Goal: Transaction & Acquisition: Purchase product/service

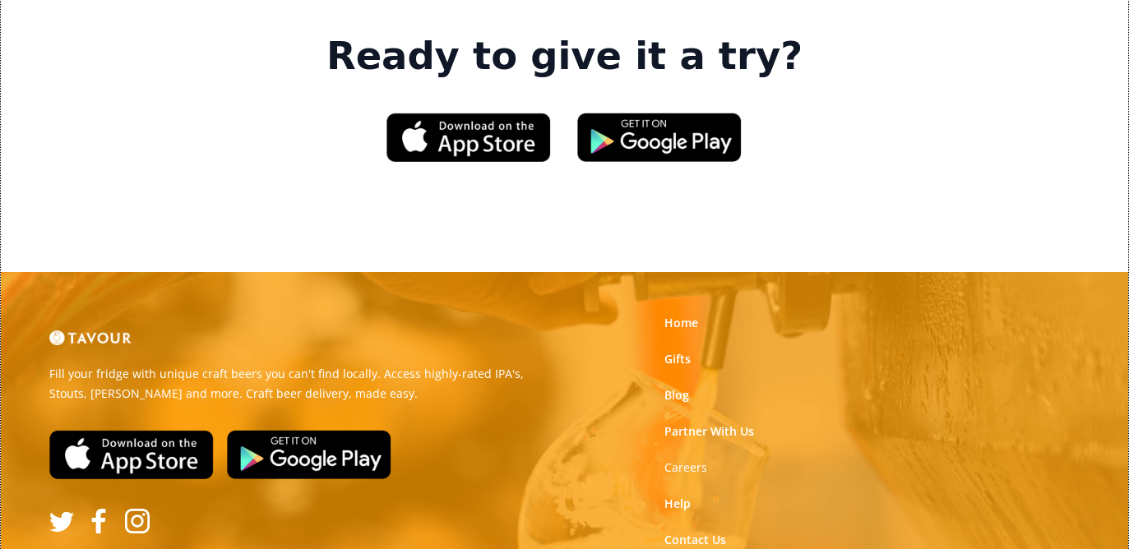
scroll to position [2492, 0]
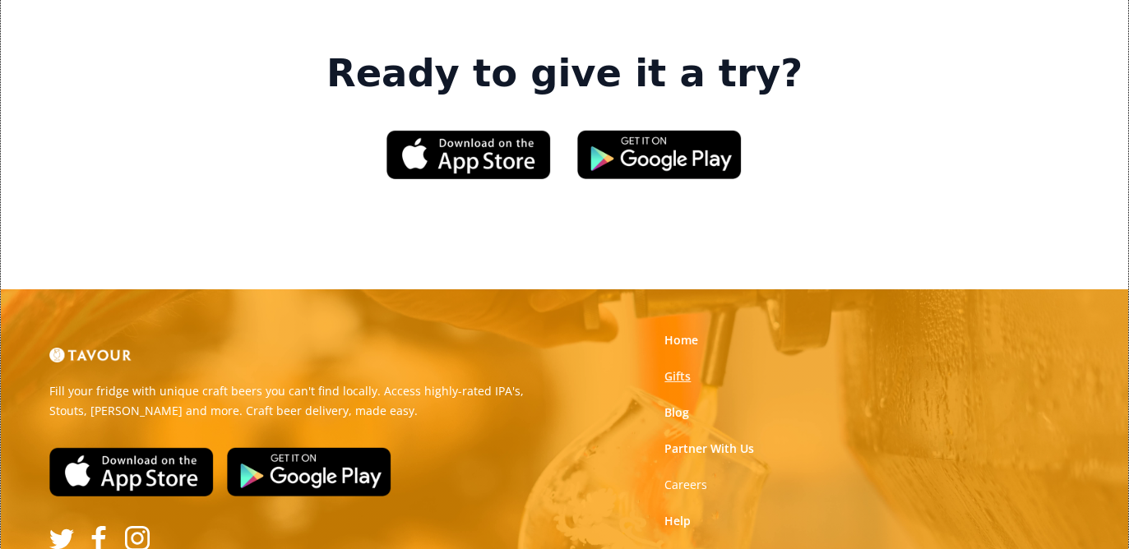
click at [677, 368] on link "Gifts" at bounding box center [677, 376] width 26 height 16
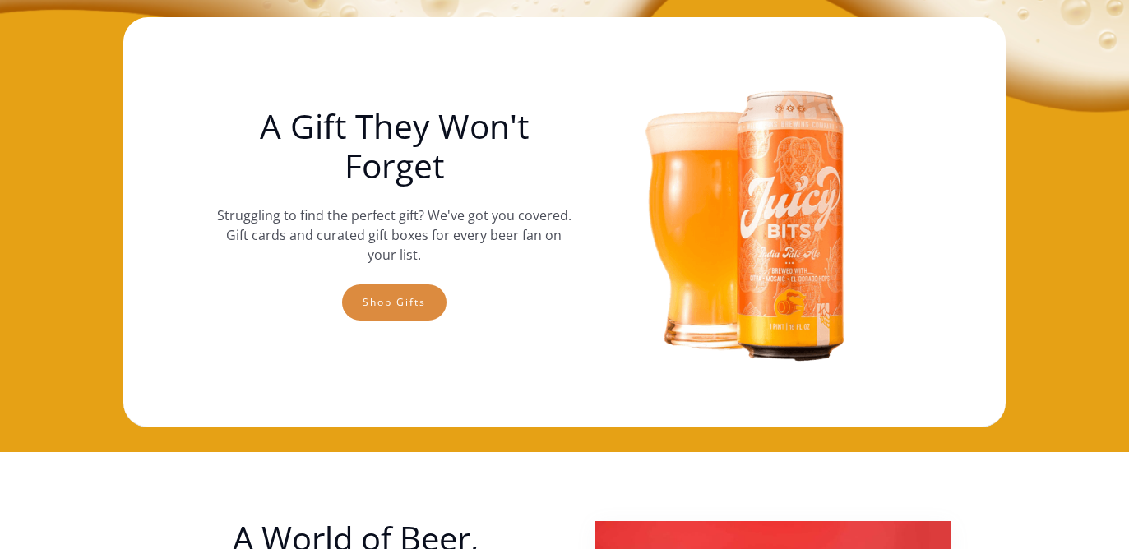
click at [426, 304] on link "Shop gifts" at bounding box center [394, 302] width 104 height 36
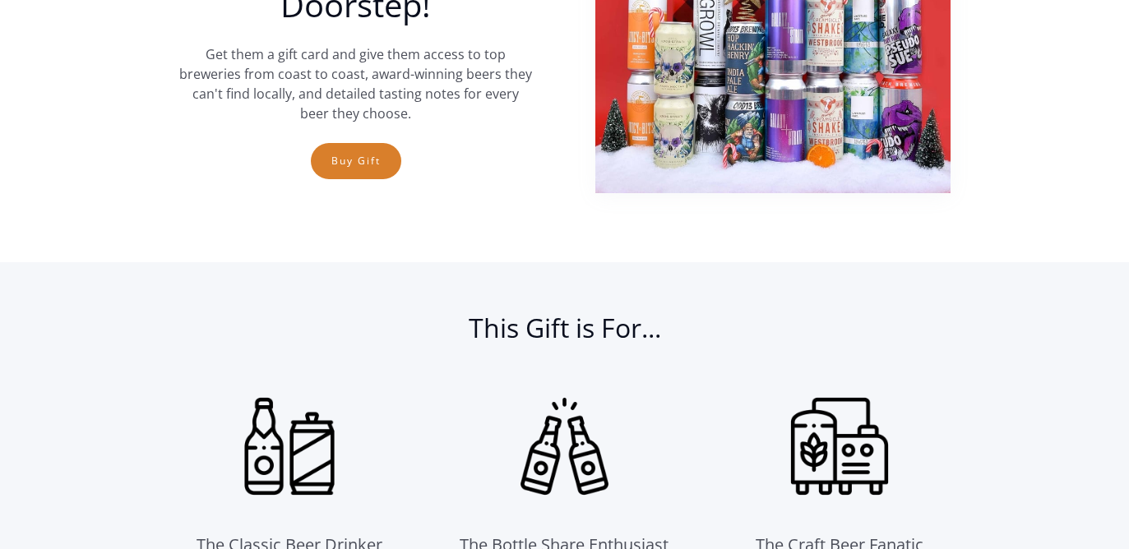
scroll to position [691, 0]
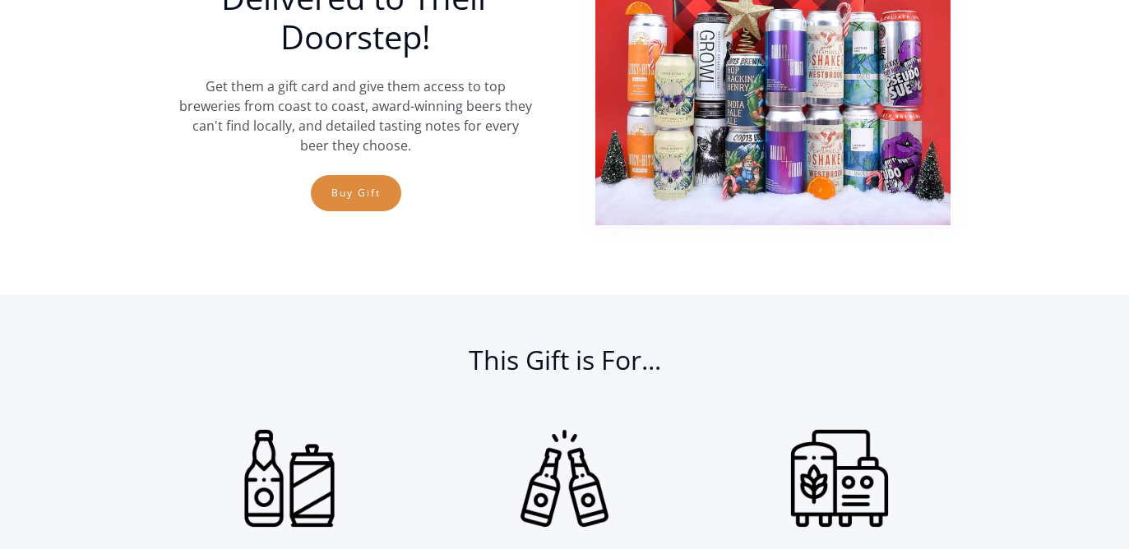
click at [379, 186] on link "Buy Gift" at bounding box center [356, 193] width 90 height 36
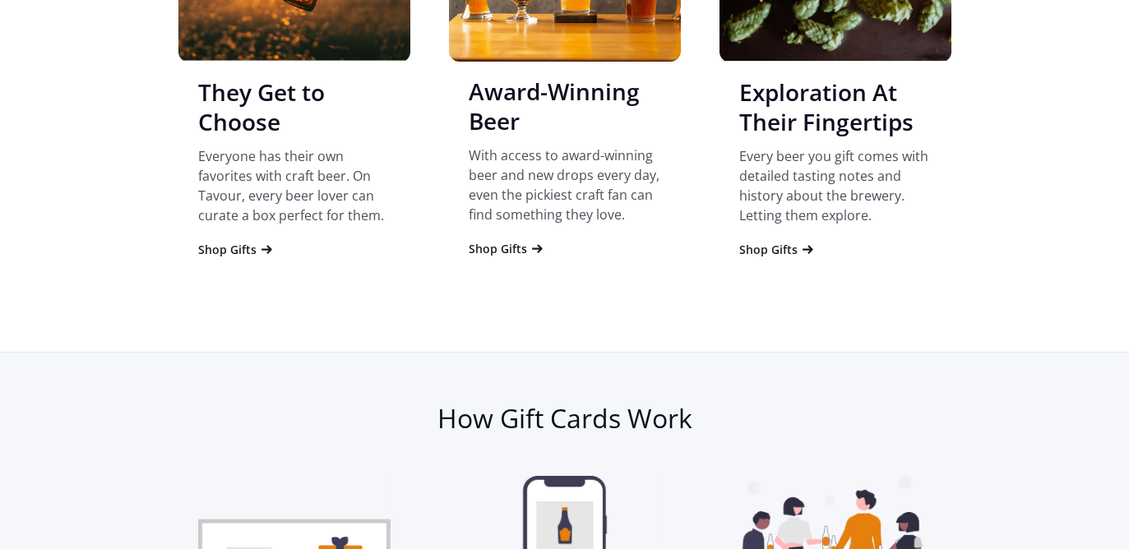
scroll to position [1736, 0]
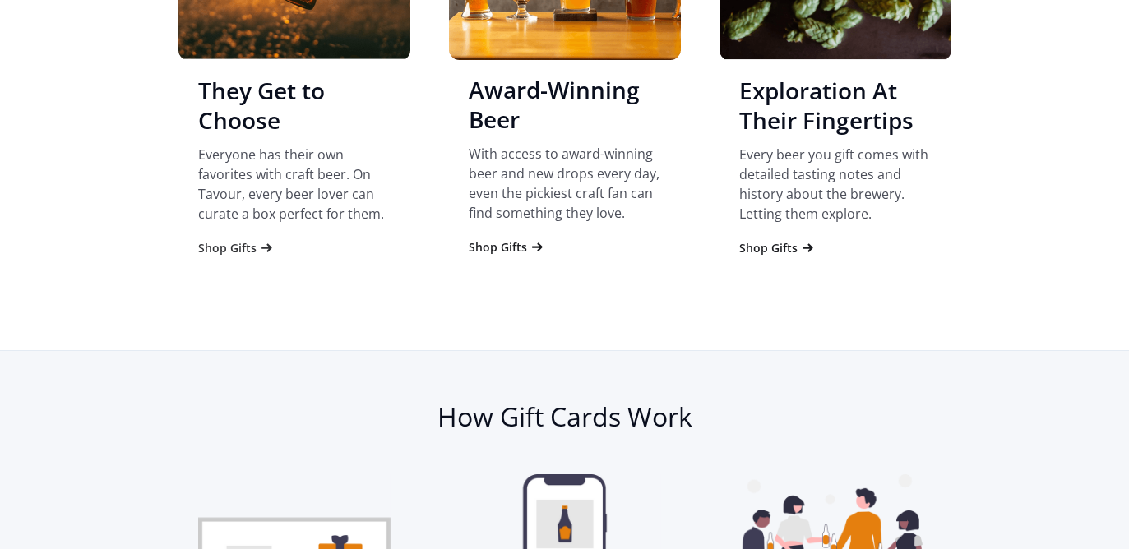
click at [242, 251] on div "Shop Gifts" at bounding box center [227, 248] width 58 height 16
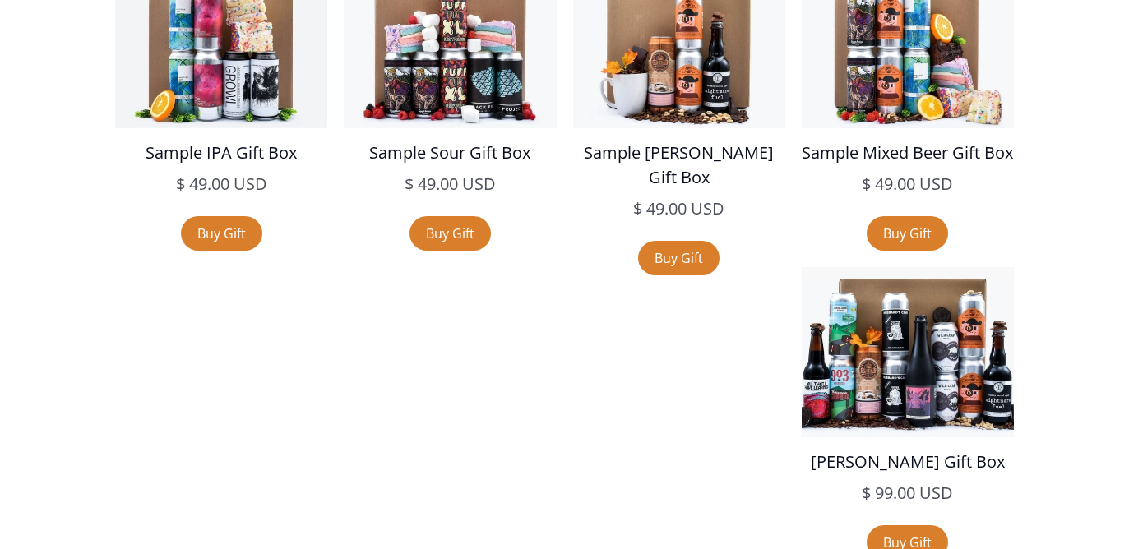
scroll to position [2771, 0]
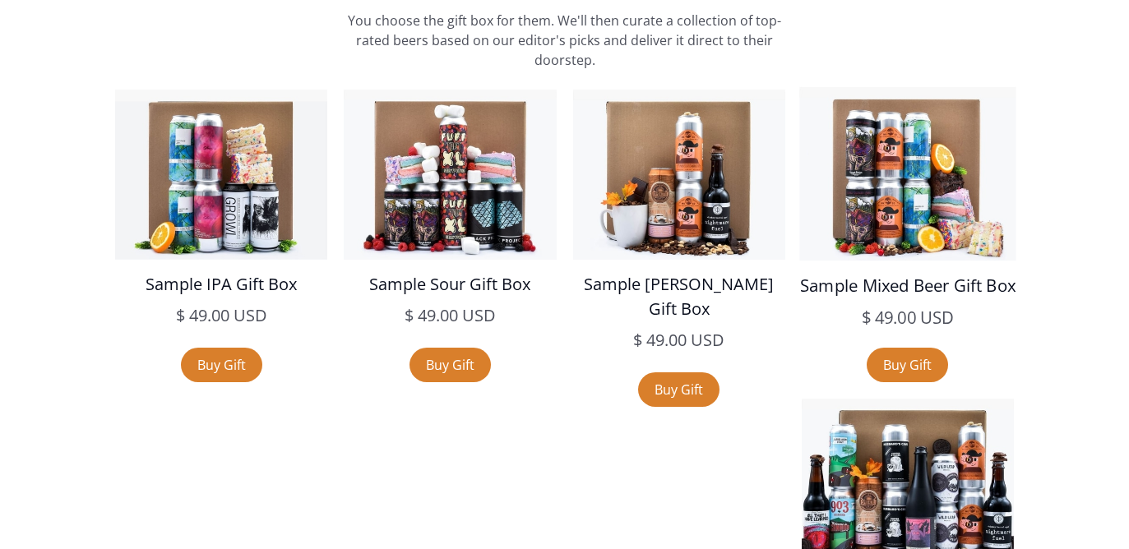
click at [941, 269] on div "Sample Mixed Beer Gift Box $ 49.00 USD" at bounding box center [907, 208] width 216 height 243
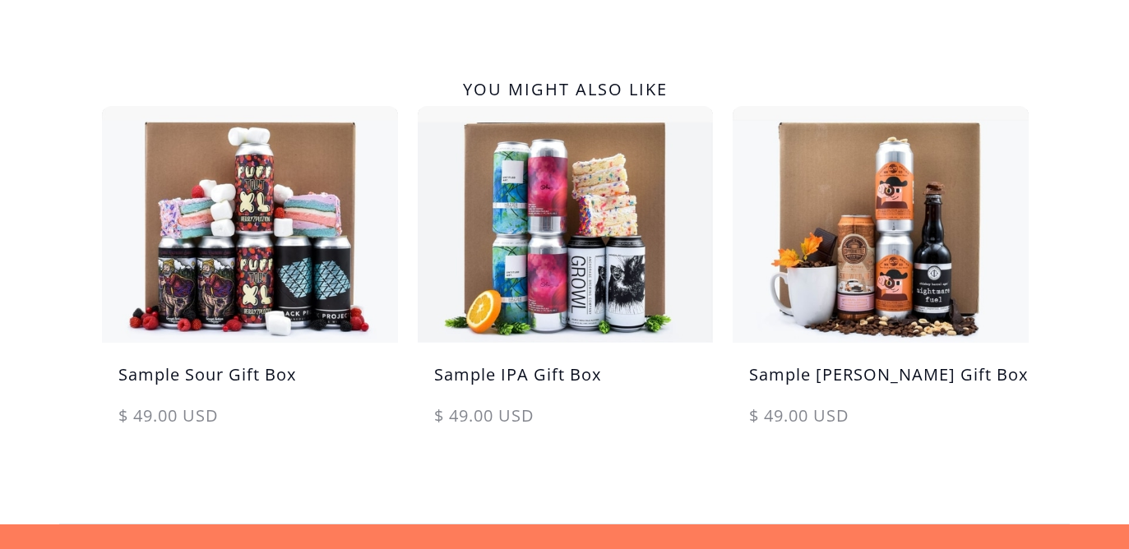
scroll to position [878, 0]
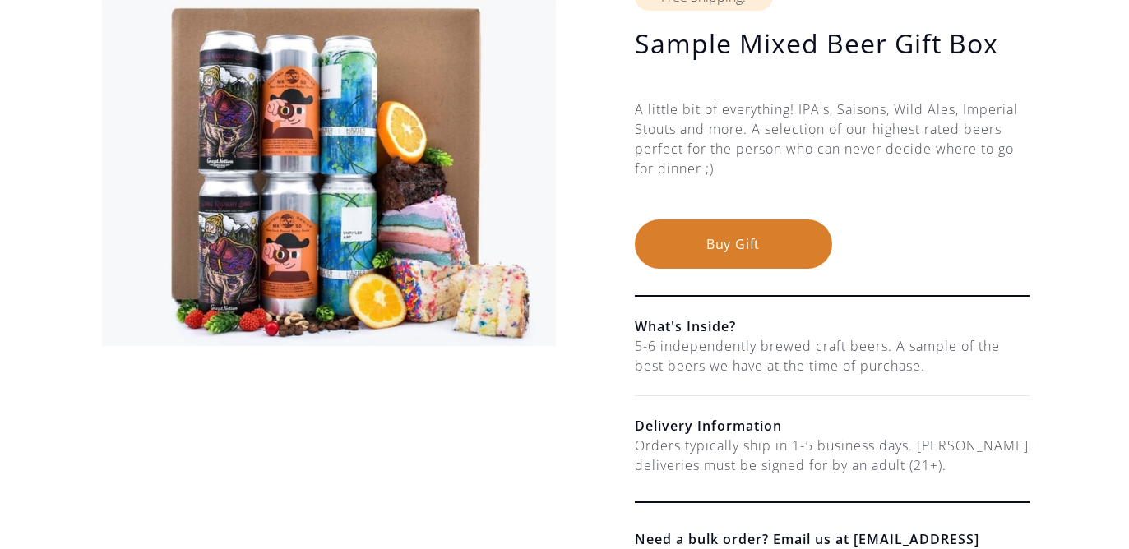
scroll to position [217, 0]
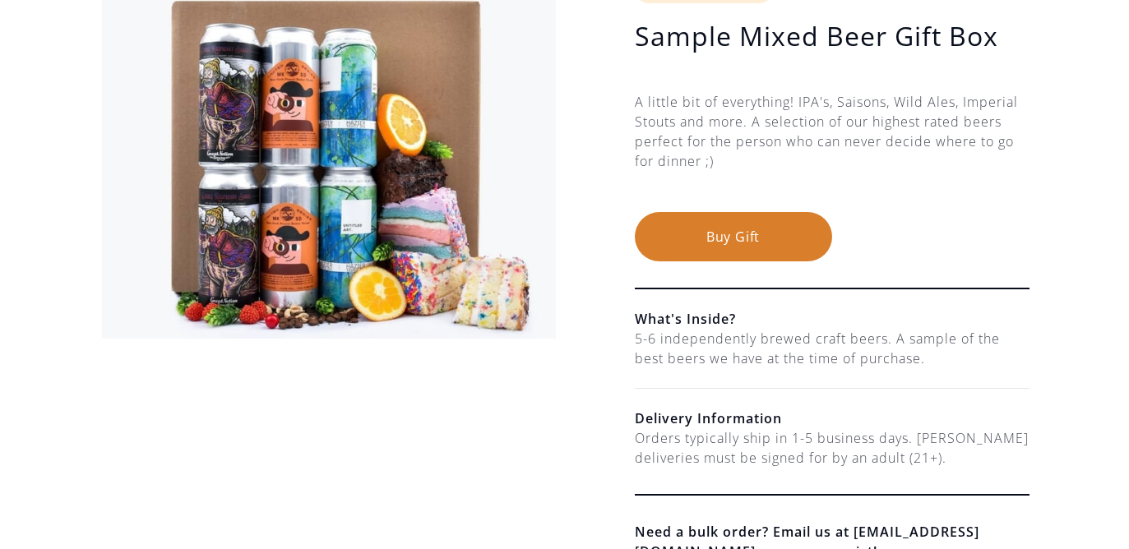
drag, startPoint x: 638, startPoint y: 339, endPoint x: 839, endPoint y: 340, distance: 201.4
click at [839, 340] on div "5-6 independently brewed craft beers. A sample of the best beers we have at the…" at bounding box center [832, 348] width 395 height 39
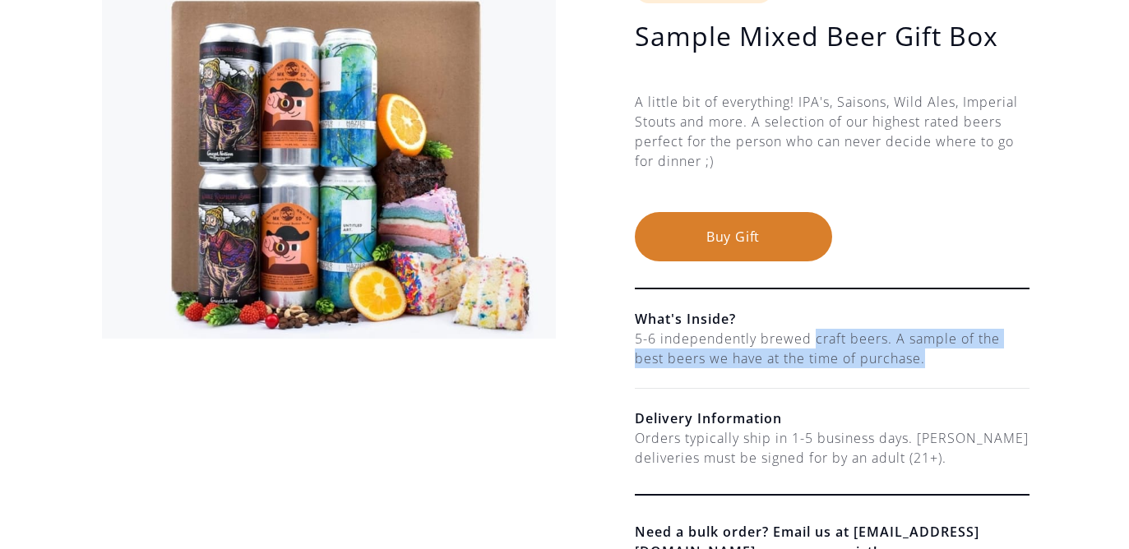
drag, startPoint x: 815, startPoint y: 340, endPoint x: 963, endPoint y: 363, distance: 149.6
click at [963, 363] on div "5-6 independently brewed craft beers. A sample of the best beers we have at the…" at bounding box center [832, 348] width 395 height 39
click at [942, 363] on div "5-6 independently brewed craft beers. A sample of the best beers we have at the…" at bounding box center [832, 348] width 395 height 39
drag, startPoint x: 942, startPoint y: 363, endPoint x: 748, endPoint y: 345, distance: 194.8
click at [748, 345] on div "5-6 independently brewed craft beers. A sample of the best beers we have at the…" at bounding box center [832, 348] width 395 height 39
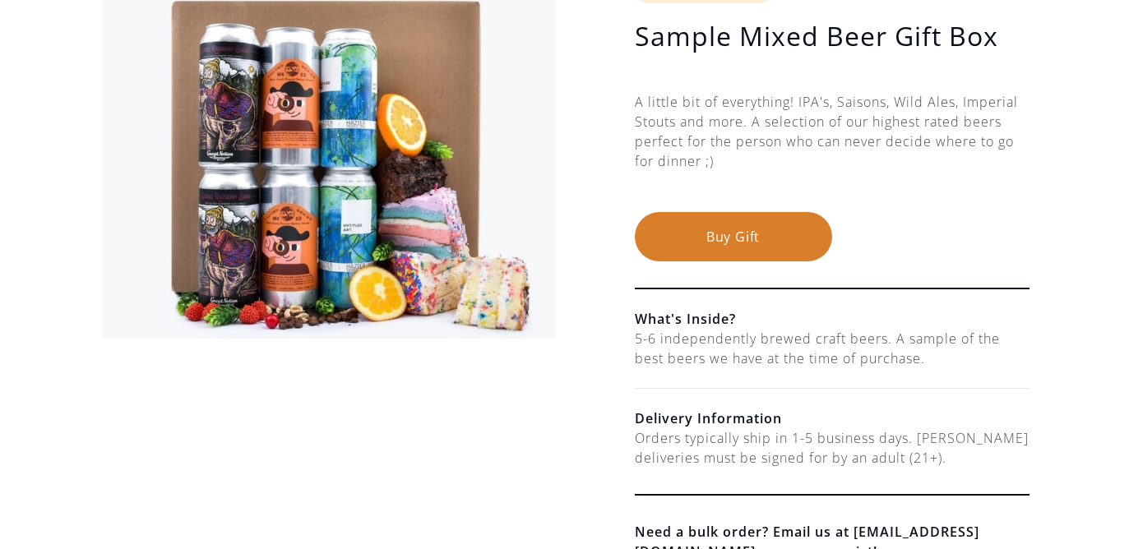
click at [746, 351] on div "5-6 independently brewed craft beers. A sample of the best beers we have at the…" at bounding box center [832, 348] width 395 height 39
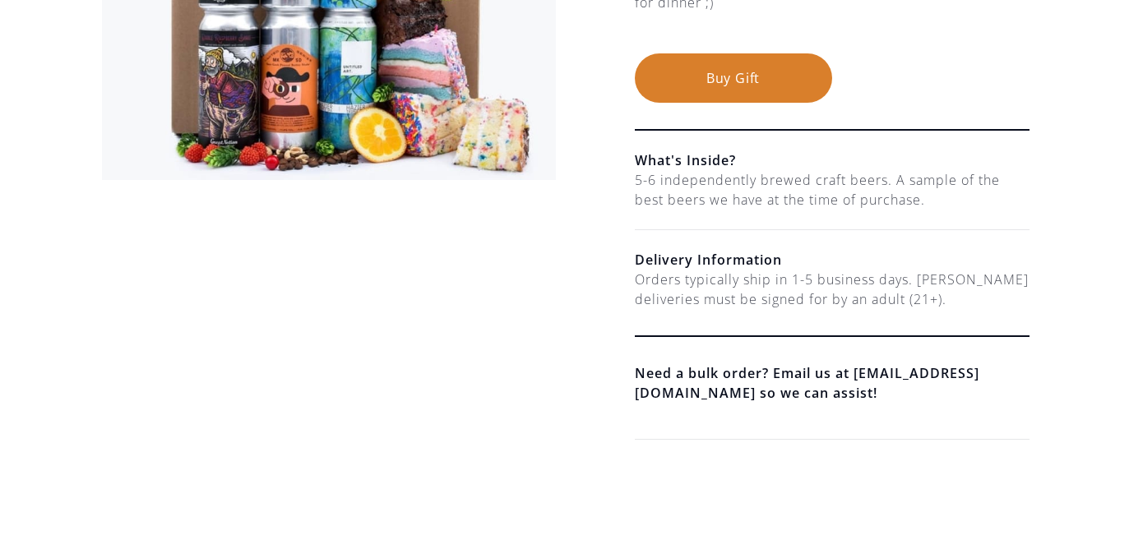
scroll to position [377, 0]
